Goal: Complete application form

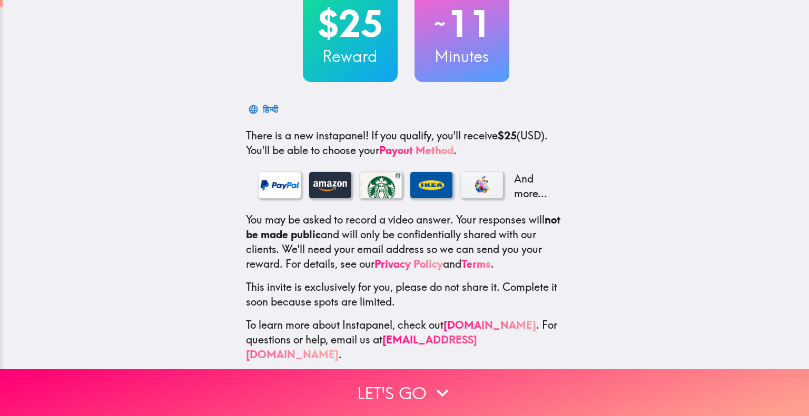
scroll to position [82, 0]
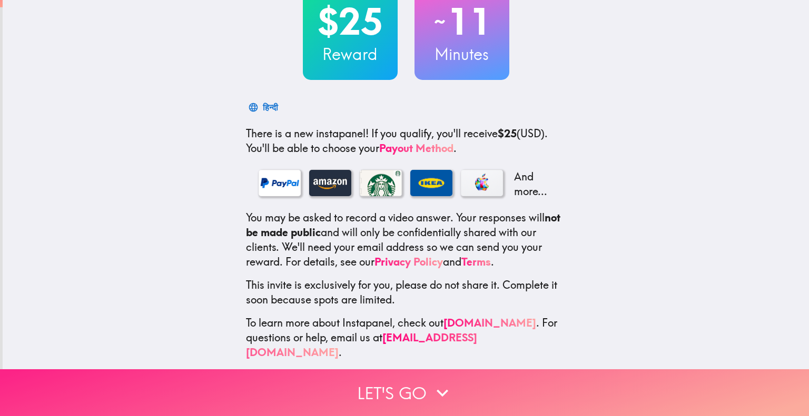
click at [398, 382] on button "Let's go" at bounding box center [404, 393] width 809 height 47
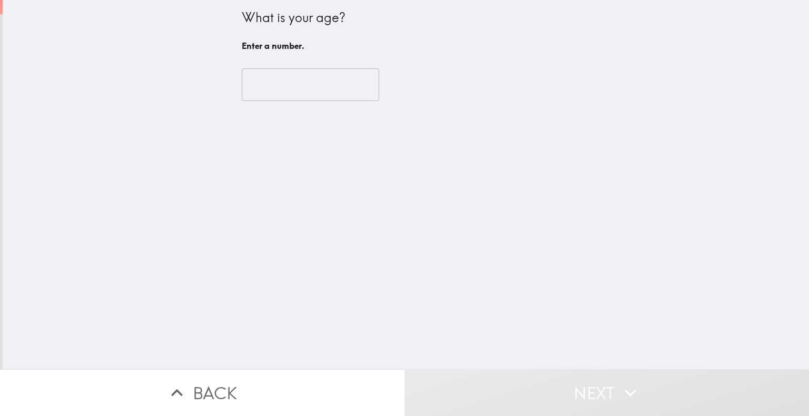
drag, startPoint x: 289, startPoint y: 96, endPoint x: 291, endPoint y: 88, distance: 8.2
click at [289, 94] on input "number" at bounding box center [310, 84] width 137 height 33
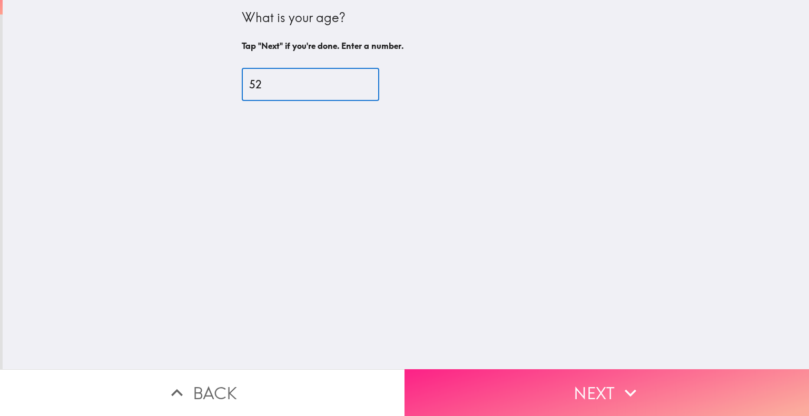
type input "52"
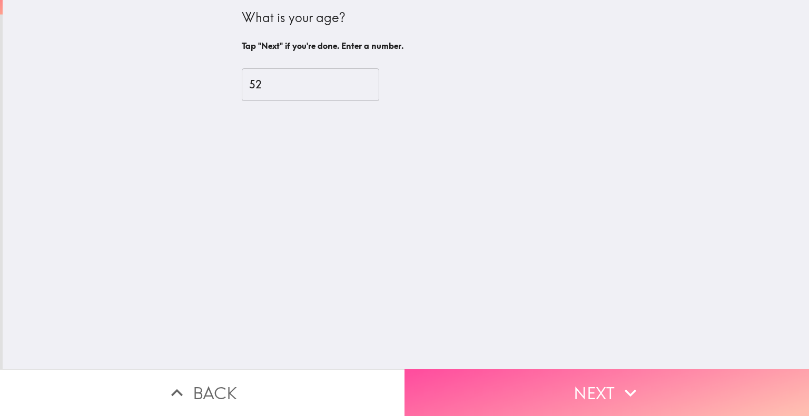
drag, startPoint x: 611, startPoint y: 388, endPoint x: 592, endPoint y: 340, distance: 51.8
click at [611, 388] on button "Next" at bounding box center [606, 393] width 404 height 47
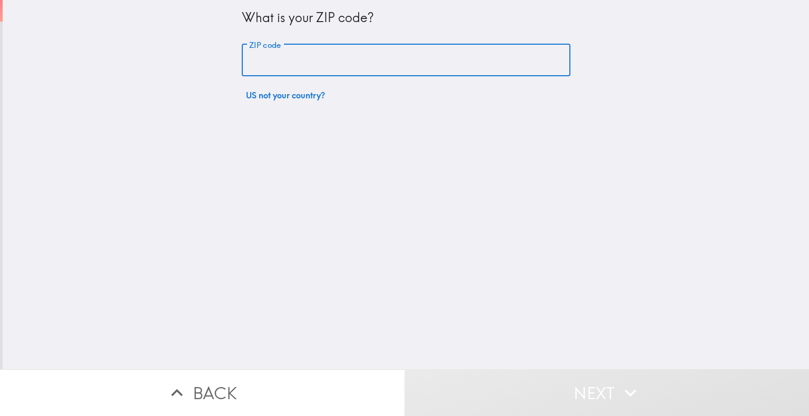
click at [341, 63] on input "ZIP code" at bounding box center [406, 60] width 329 height 33
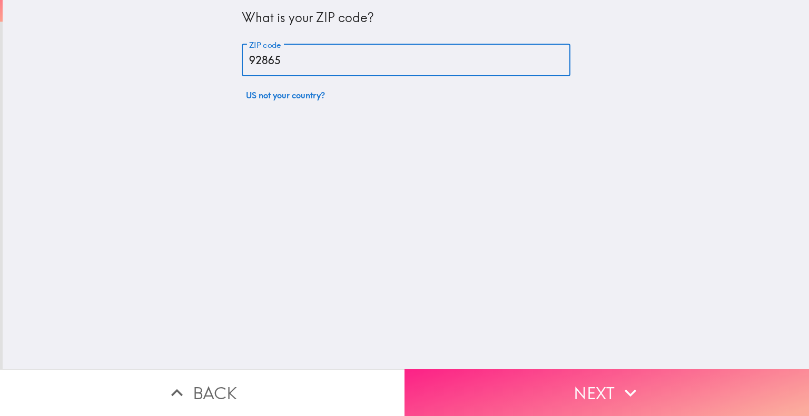
type input "92865"
click at [610, 404] on button "Next" at bounding box center [606, 393] width 404 height 47
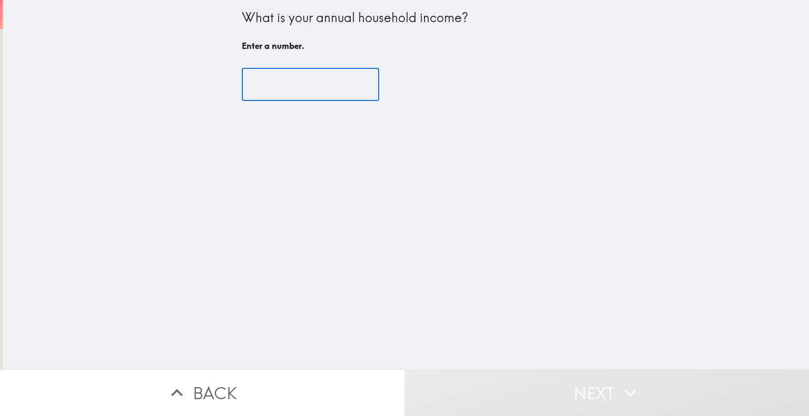
click at [300, 100] on input "number" at bounding box center [310, 84] width 137 height 33
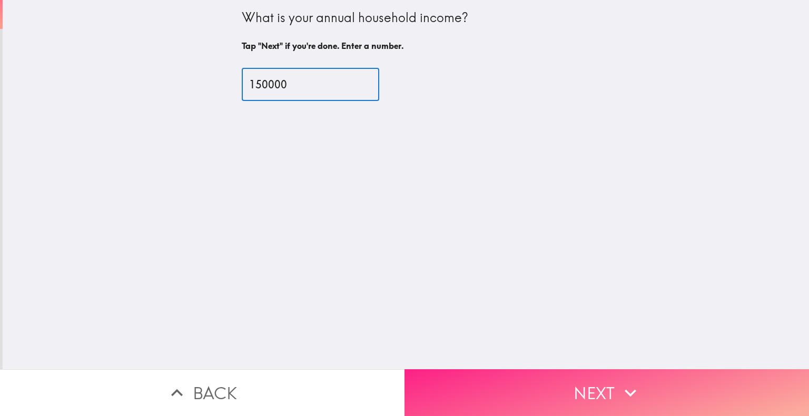
type input "150000"
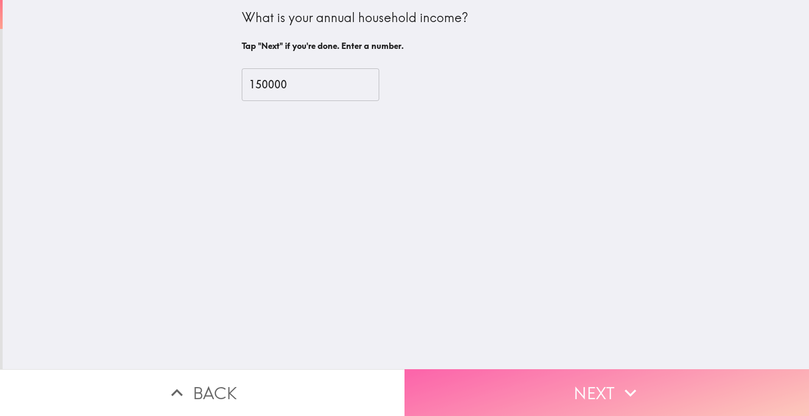
click at [606, 389] on button "Next" at bounding box center [606, 393] width 404 height 47
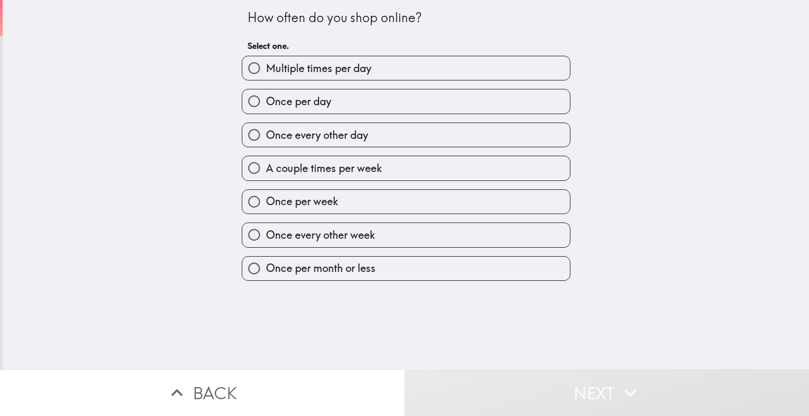
click at [334, 103] on label "Once per day" at bounding box center [406, 102] width 328 height 24
click at [266, 103] on input "Once per day" at bounding box center [254, 102] width 24 height 24
radio input "true"
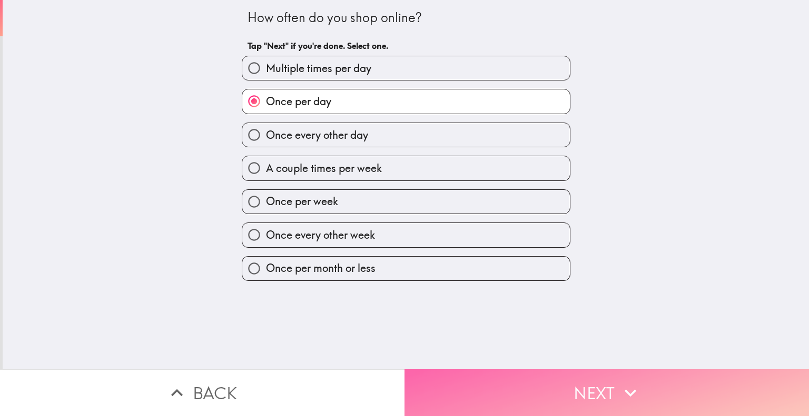
click at [562, 379] on button "Next" at bounding box center [606, 393] width 404 height 47
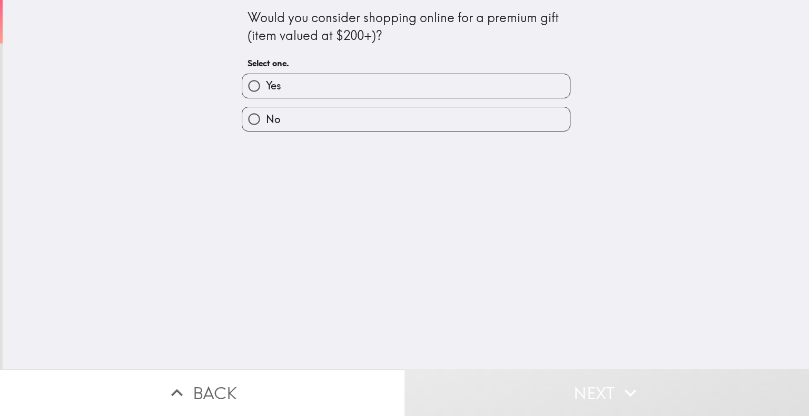
drag, startPoint x: 372, startPoint y: 88, endPoint x: 403, endPoint y: 96, distance: 32.6
click at [373, 88] on label "Yes" at bounding box center [406, 86] width 328 height 24
click at [266, 88] on input "Yes" at bounding box center [254, 86] width 24 height 24
radio input "true"
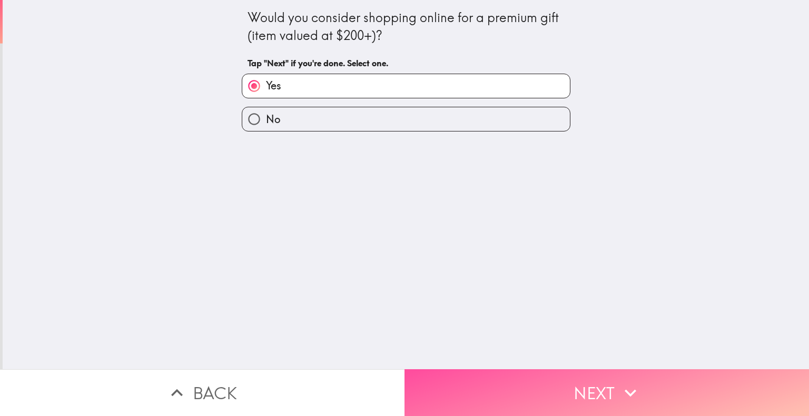
drag, startPoint x: 609, startPoint y: 383, endPoint x: 624, endPoint y: 358, distance: 29.4
click at [607, 380] on button "Next" at bounding box center [606, 393] width 404 height 47
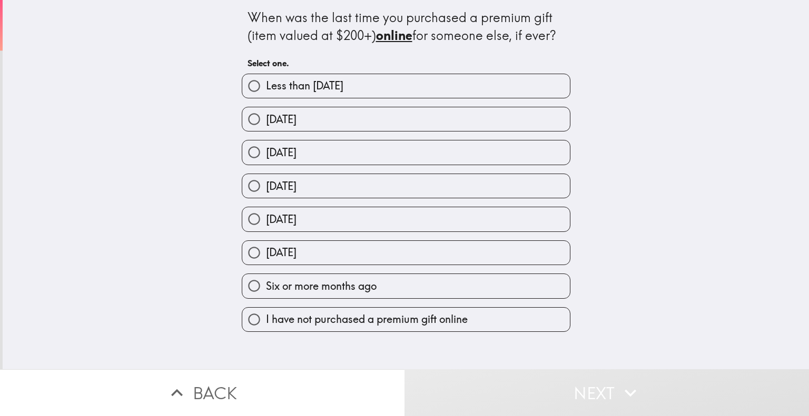
click at [368, 285] on span "Six or more months ago" at bounding box center [321, 286] width 111 height 15
click at [266, 285] on input "Six or more months ago" at bounding box center [254, 286] width 24 height 24
radio input "true"
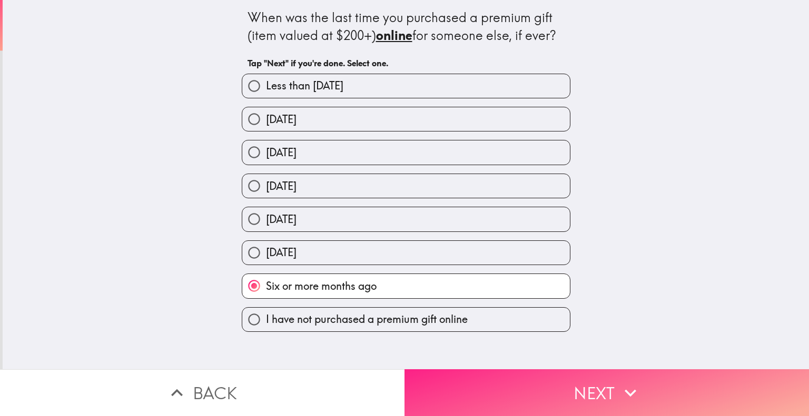
click at [520, 381] on button "Next" at bounding box center [606, 393] width 404 height 47
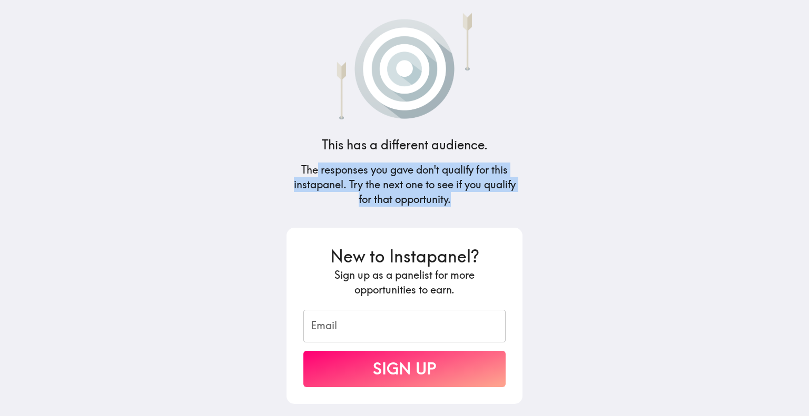
drag, startPoint x: 390, startPoint y: 175, endPoint x: 520, endPoint y: 212, distance: 135.2
click at [520, 212] on div "This has a different audience. The responses you gave don't qualify for this in…" at bounding box center [404, 208] width 253 height 416
